Goal: Information Seeking & Learning: Learn about a topic

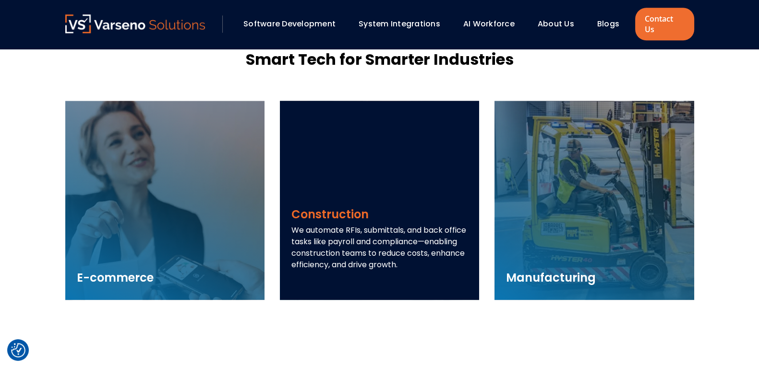
scroll to position [1355, 0]
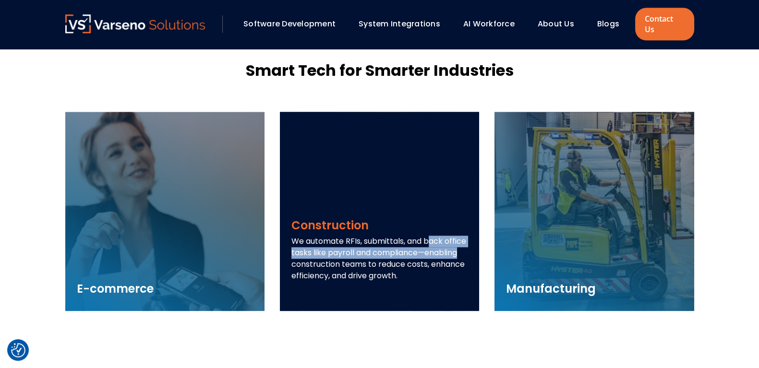
drag, startPoint x: 347, startPoint y: 232, endPoint x: 380, endPoint y: 243, distance: 35.1
click at [380, 243] on p "We automate RFIs, submittals, and back office tasks like payroll and compliance…" at bounding box center [379, 259] width 176 height 46
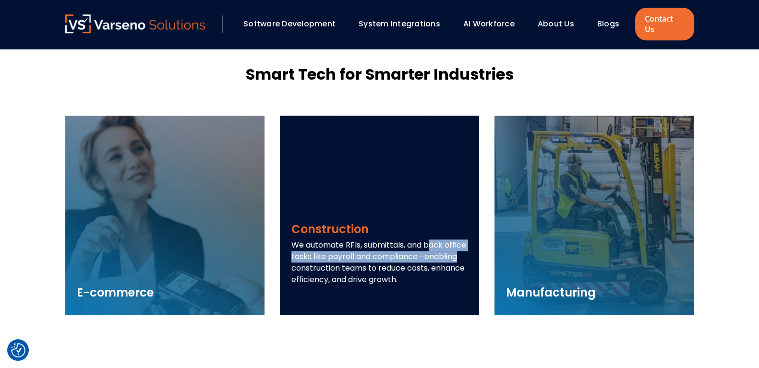
scroll to position [1351, 0]
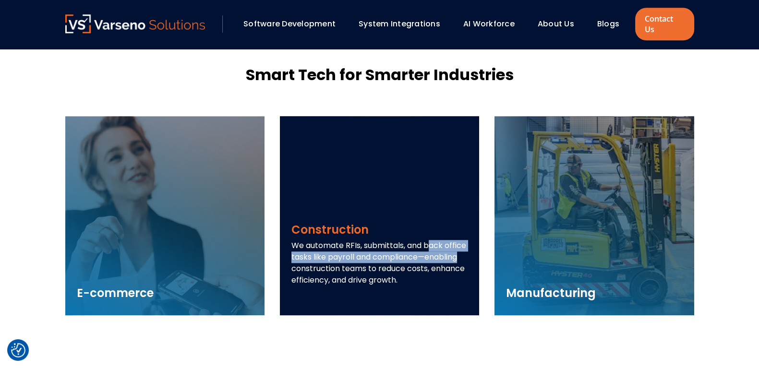
click at [350, 240] on p "We automate RFIs, submittals, and back office tasks like payroll and compliance…" at bounding box center [379, 263] width 176 height 46
drag, startPoint x: 343, startPoint y: 233, endPoint x: 451, endPoint y: 246, distance: 108.3
click at [451, 246] on p "We automate RFIs, submittals, and back office tasks like payroll and compliance…" at bounding box center [379, 263] width 176 height 46
drag, startPoint x: 413, startPoint y: 259, endPoint x: 439, endPoint y: 267, distance: 27.6
click at [439, 267] on p "We automate RFIs, submittals, and back office tasks like payroll and compliance…" at bounding box center [379, 263] width 176 height 46
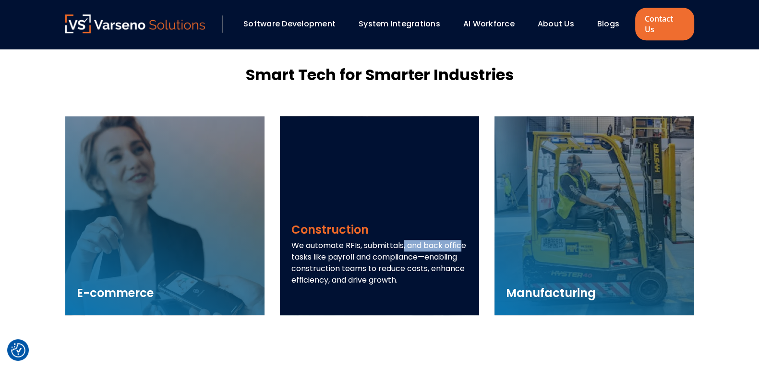
drag, startPoint x: 314, startPoint y: 235, endPoint x: 404, endPoint y: 240, distance: 90.4
click at [404, 240] on p "We automate RFIs, submittals, and back office tasks like payroll and compliance…" at bounding box center [379, 263] width 176 height 46
drag, startPoint x: 416, startPoint y: 262, endPoint x: 463, endPoint y: 258, distance: 47.2
click at [463, 258] on p "We automate RFIs, submittals, and back office tasks like payroll and compliance…" at bounding box center [379, 263] width 176 height 46
click at [353, 240] on p "We automate RFIs, submittals, and back office tasks like payroll and compliance…" at bounding box center [379, 263] width 176 height 46
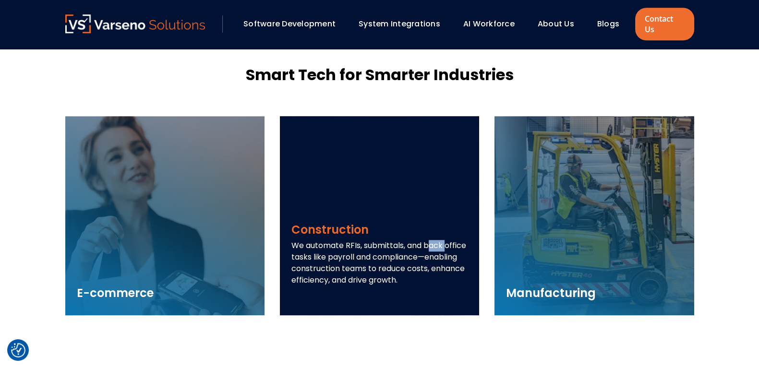
click at [353, 240] on p "We automate RFIs, submittals, and back office tasks like payroll and compliance…" at bounding box center [379, 263] width 176 height 46
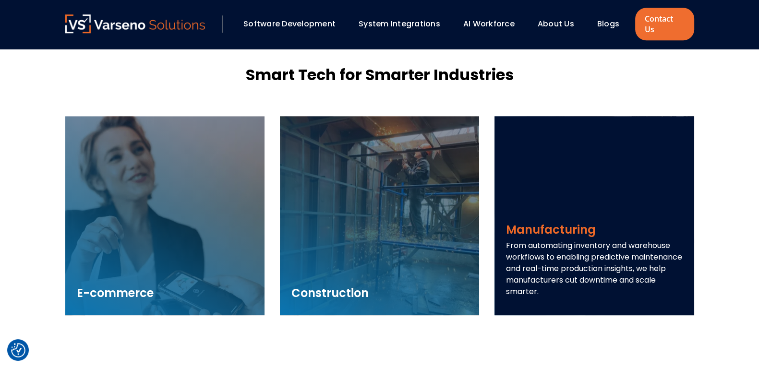
click at [641, 240] on p "From automating inventory and warehouse workflows to enabling predictive mainte…" at bounding box center [594, 269] width 176 height 58
click at [528, 246] on p "From automating inventory and warehouse workflows to enabling predictive mainte…" at bounding box center [594, 269] width 176 height 58
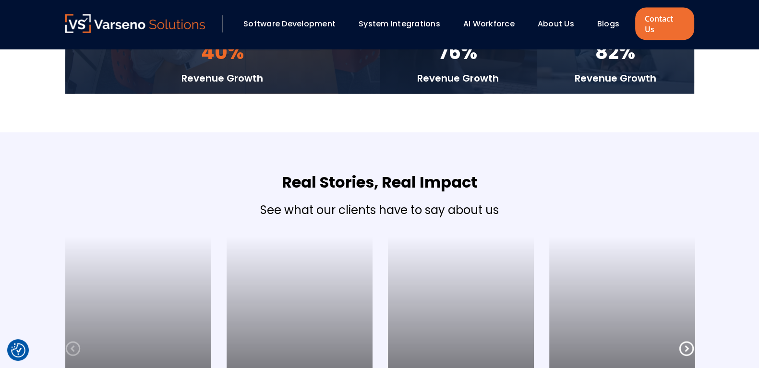
scroll to position [2429, 0]
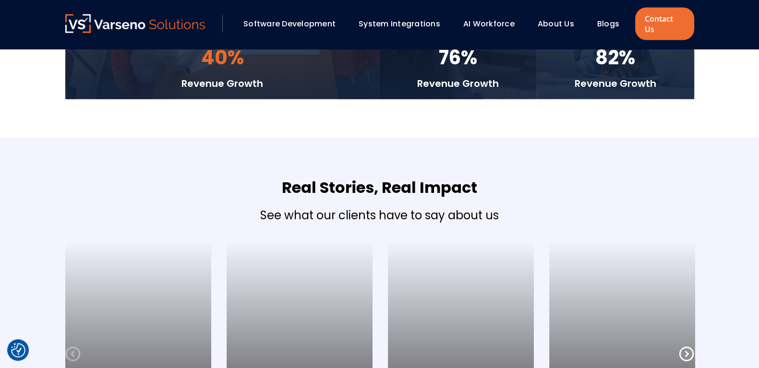
click at [481, 18] on link "AI Workforce" at bounding box center [488, 23] width 51 height 11
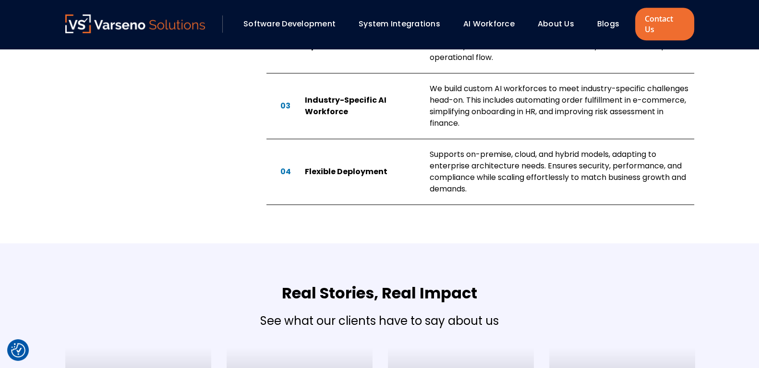
scroll to position [855, 0]
click at [306, 20] on link "Software Development" at bounding box center [289, 23] width 92 height 11
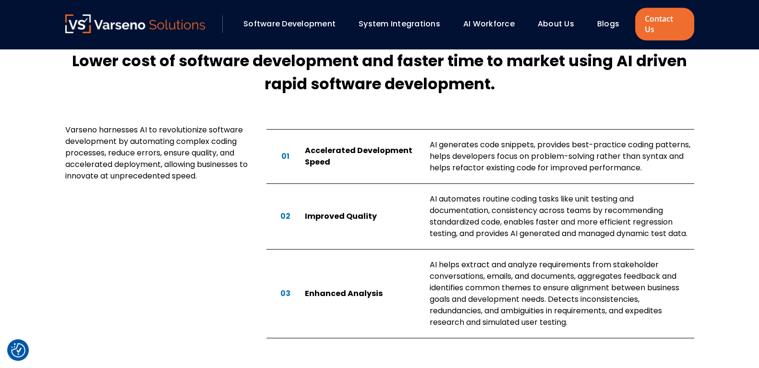
scroll to position [659, 0]
